Goal: Navigation & Orientation: Find specific page/section

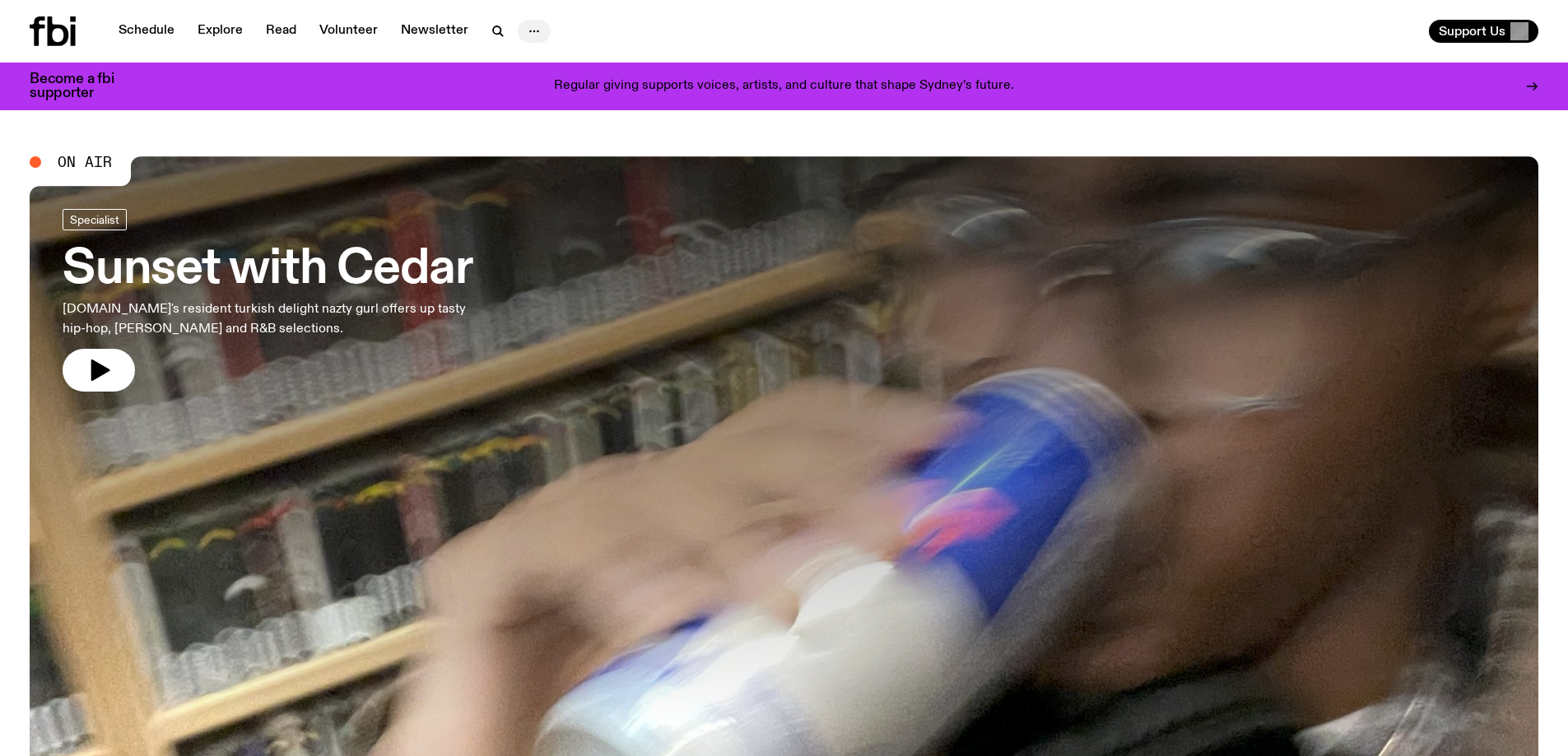
click at [525, 28] on icon "button" at bounding box center [534, 31] width 19 height 19
click at [365, 34] on link "Volunteer" at bounding box center [348, 31] width 78 height 23
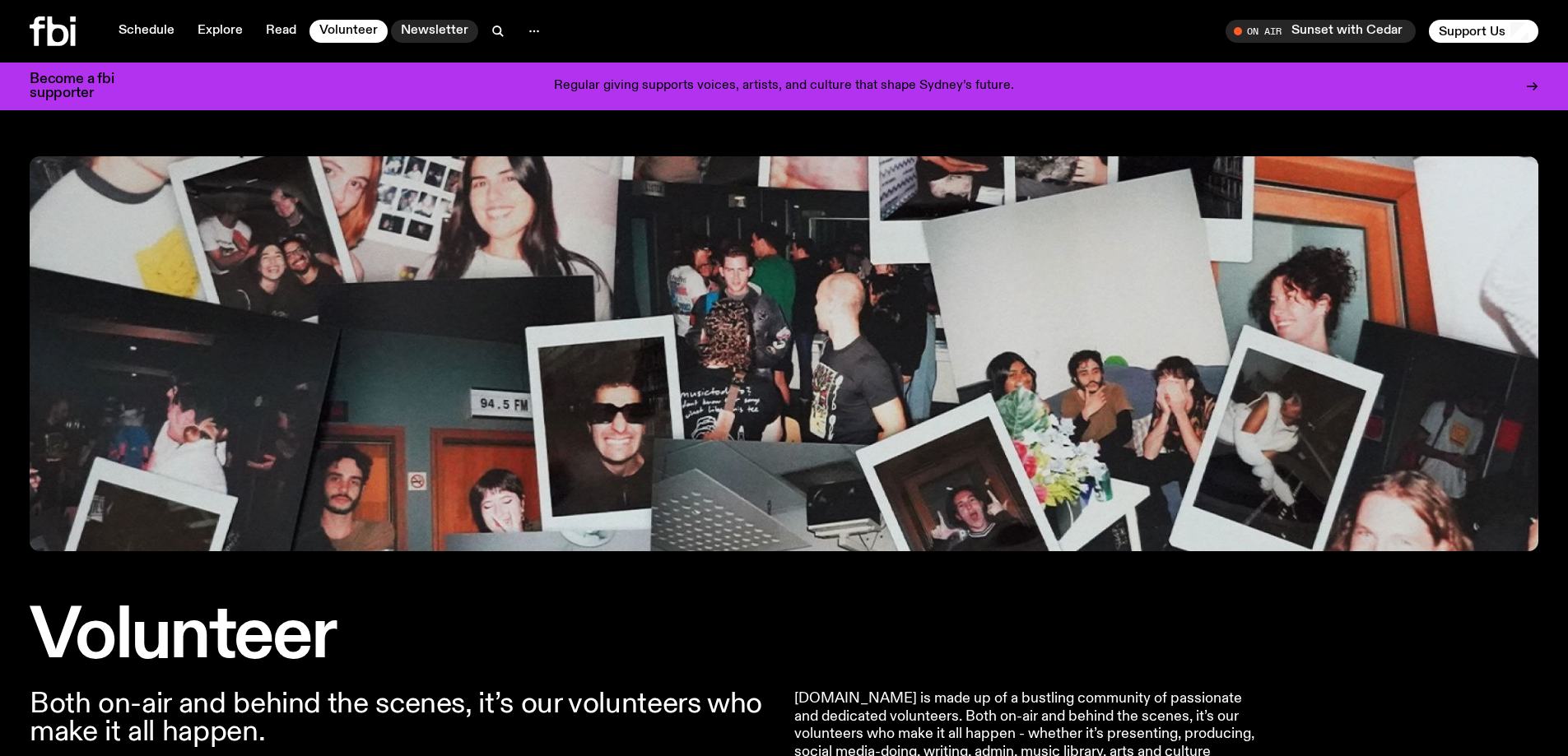
click at [416, 33] on link "Newsletter" at bounding box center [435, 31] width 88 height 23
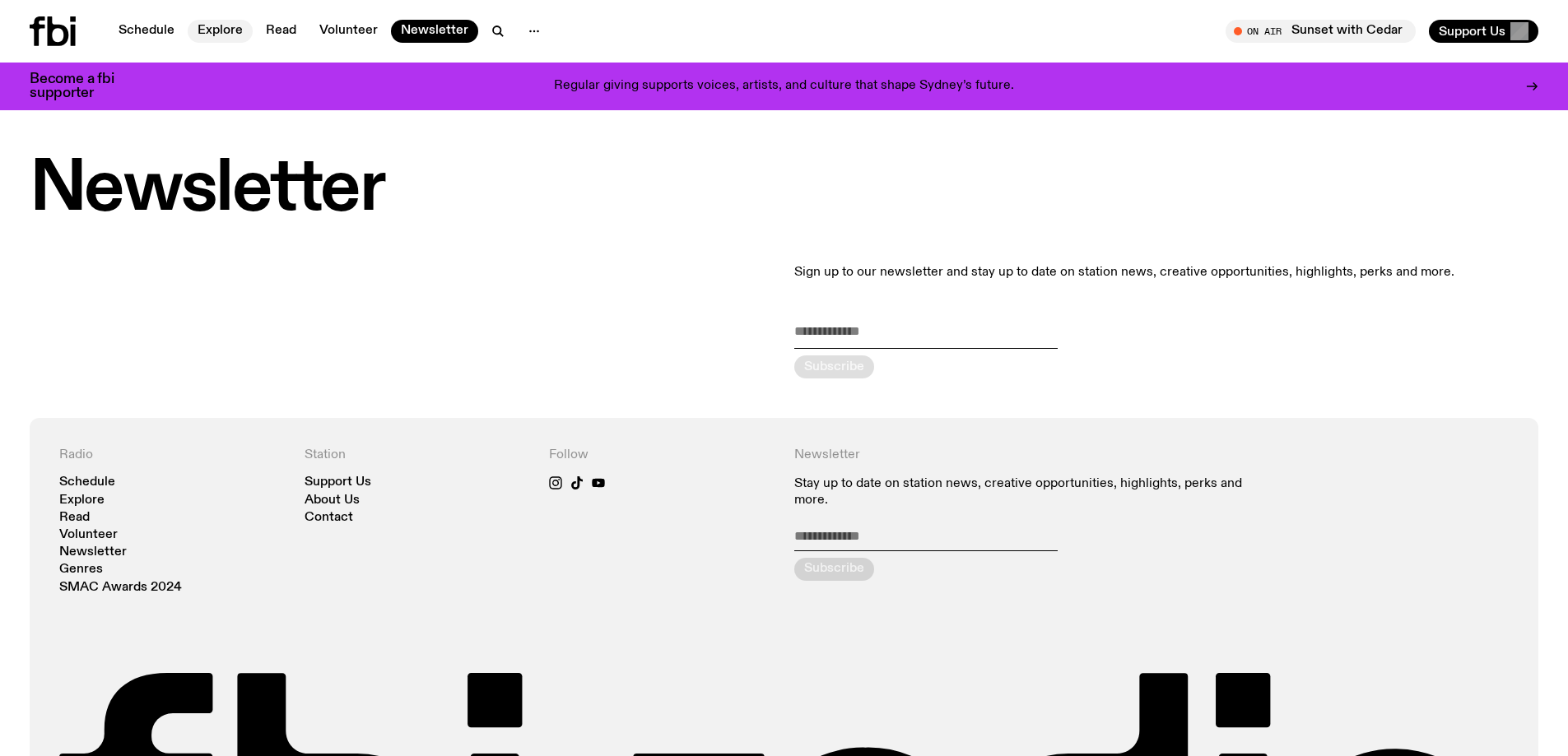
click at [207, 26] on link "Explore" at bounding box center [220, 31] width 65 height 23
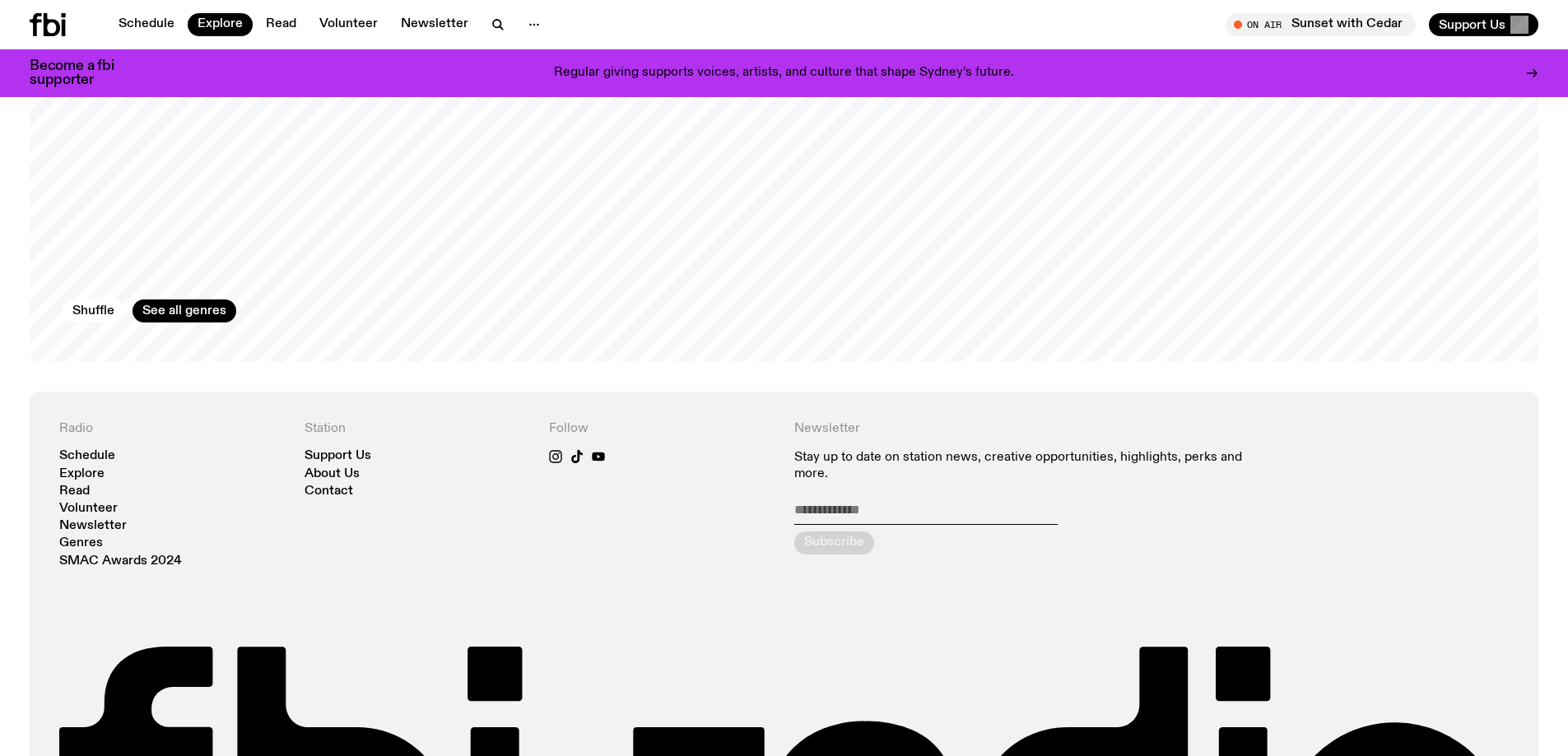
scroll to position [3034, 0]
